Goal: Register for event/course

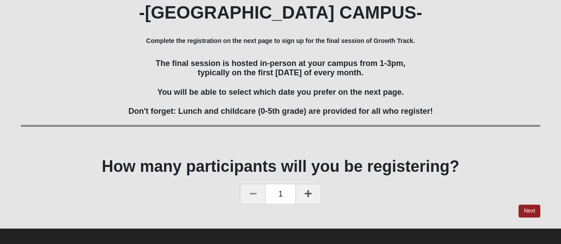
scroll to position [113, 0]
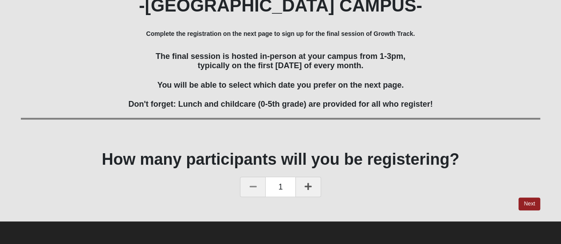
click at [314, 188] on link at bounding box center [308, 187] width 26 height 20
click at [531, 204] on link "Next" at bounding box center [529, 204] width 22 height 13
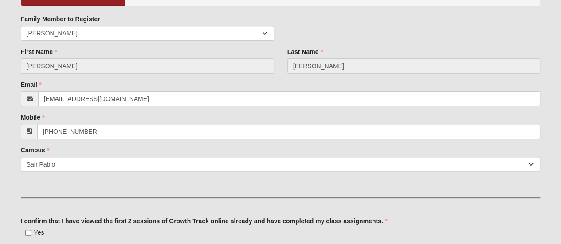
scroll to position [133, 0]
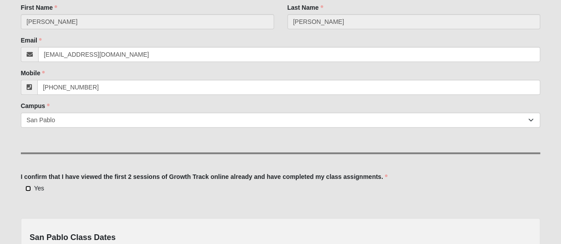
click at [28, 187] on input "Yes" at bounding box center [28, 189] width 6 height 6
checkbox input "true"
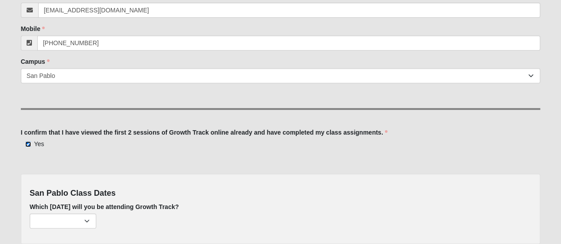
scroll to position [222, 0]
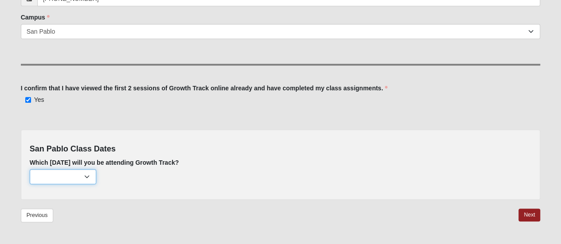
click at [88, 179] on select "[DATE] (187 remaining) [DATE] (210 remaining) [DATE] (224 remaining) [DATE] (22…" at bounding box center [63, 176] width 66 height 15
select select "715"
click at [30, 169] on select "[DATE] (187 remaining) [DATE] (210 remaining) [DATE] (224 remaining) [DATE] (22…" at bounding box center [63, 176] width 66 height 15
click at [533, 212] on link "Next" at bounding box center [529, 215] width 22 height 13
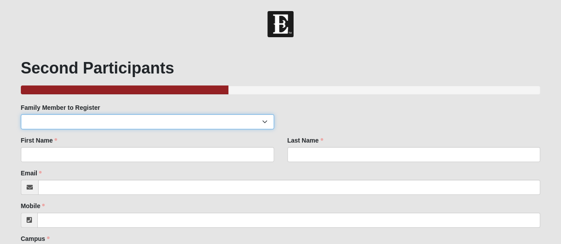
click at [148, 117] on select "[PERSON_NAME] Curren [PERSON_NAME] [PERSON_NAME] [PERSON_NAME]" at bounding box center [147, 121] width 253 height 15
select select "85068"
click at [21, 114] on select "[PERSON_NAME] Curren [PERSON_NAME] [PERSON_NAME] [PERSON_NAME]" at bounding box center [147, 121] width 253 height 15
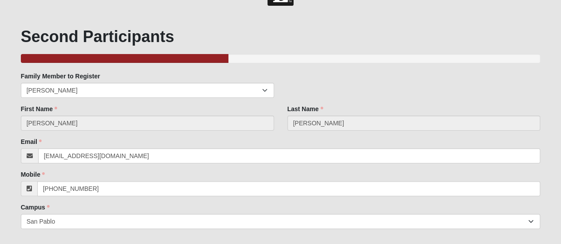
scroll to position [24, 0]
